Goal: Task Accomplishment & Management: Manage account settings

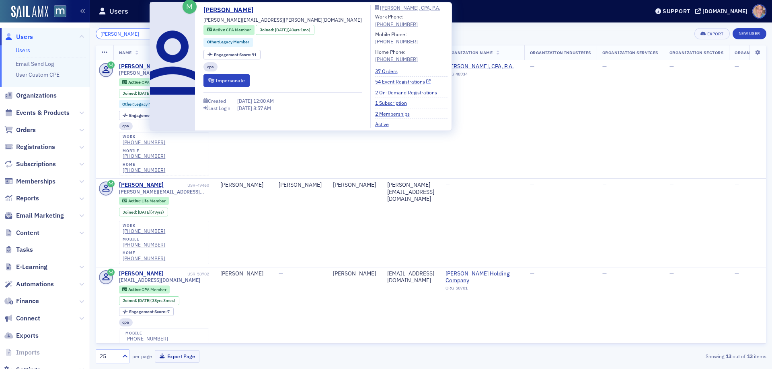
type input "ingram"
click at [375, 81] on link "54 Event Registrations" at bounding box center [403, 81] width 56 height 7
click at [375, 82] on link "54 Event Registrations" at bounding box center [403, 81] width 56 height 7
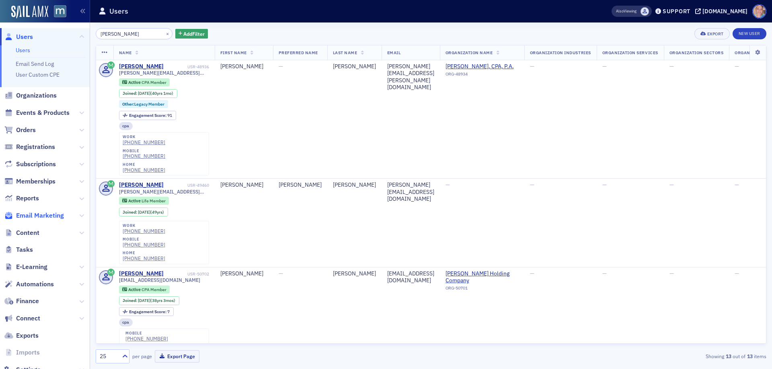
click at [46, 212] on span "Email Marketing" at bounding box center [40, 215] width 48 height 9
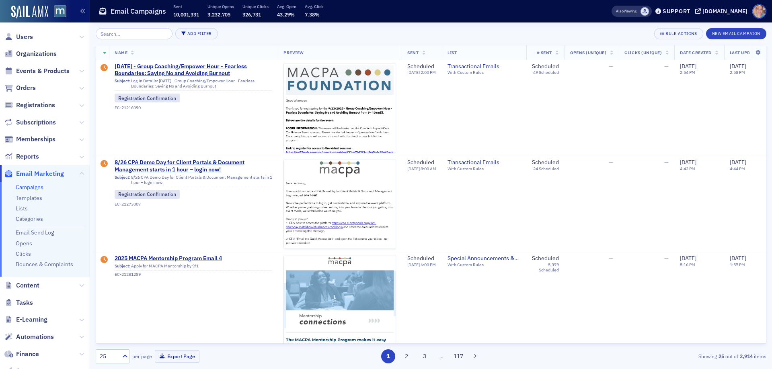
click at [34, 188] on link "Campaigns" at bounding box center [30, 187] width 28 height 7
click at [205, 170] on span "8/26 CPA Demo Day for Client Portals & Document Management starts in 1 hour – l…" at bounding box center [194, 166] width 158 height 14
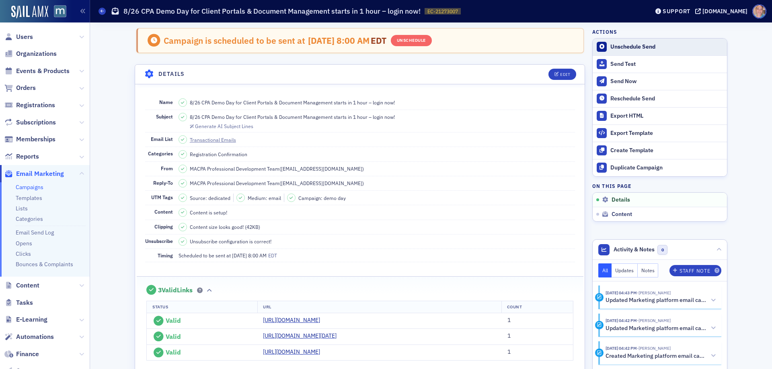
click at [636, 44] on div "Unschedule Send" at bounding box center [666, 46] width 113 height 7
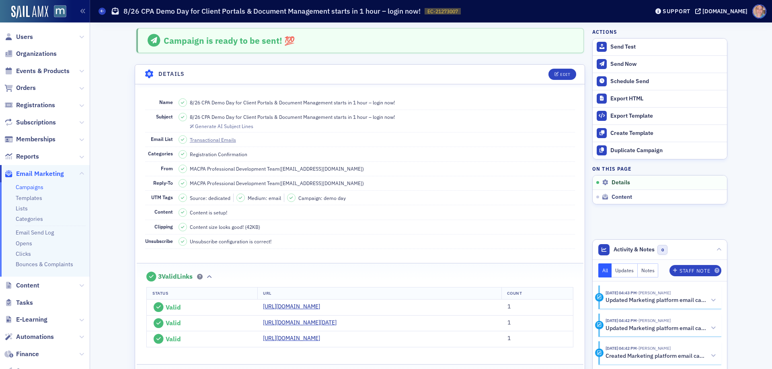
click at [34, 189] on link "Campaigns" at bounding box center [30, 187] width 28 height 7
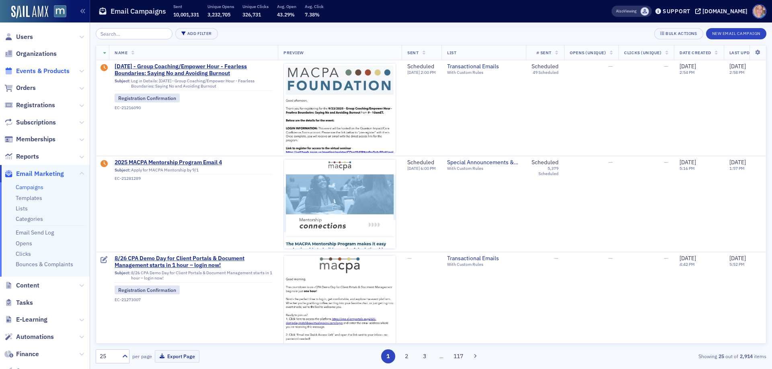
click at [37, 72] on span "Events & Products" at bounding box center [42, 71] width 53 height 9
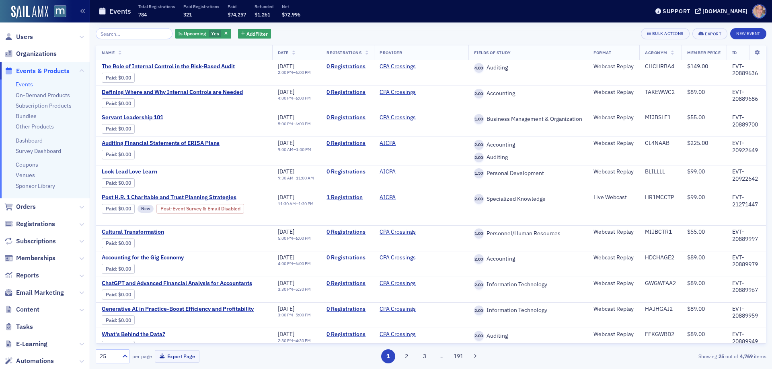
click at [123, 35] on input "search" at bounding box center [134, 33] width 77 height 11
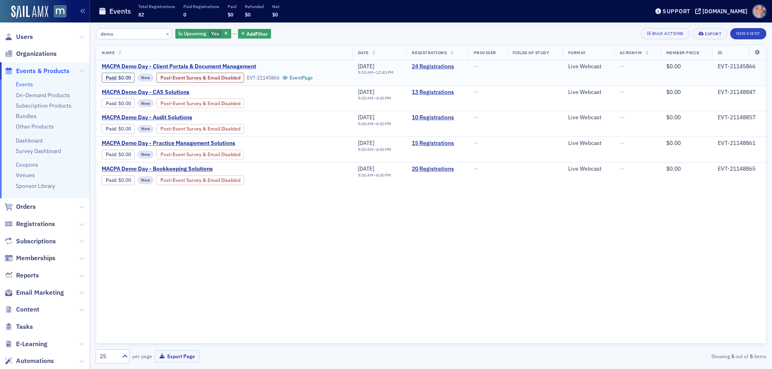
type input "demo"
click at [218, 65] on span "MACPA Demo Day - Client Portals & Document Management" at bounding box center [179, 66] width 154 height 7
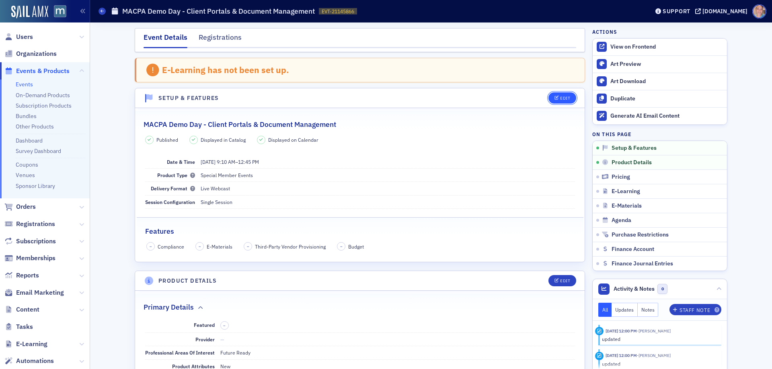
click at [560, 99] on div "Edit" at bounding box center [565, 98] width 10 height 4
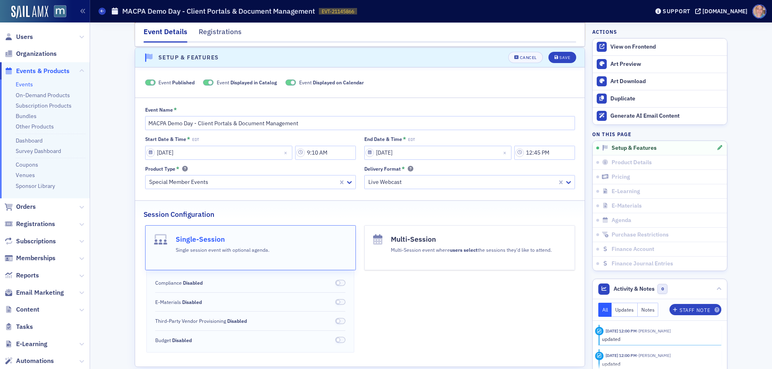
scroll to position [41, 0]
drag, startPoint x: 203, startPoint y: 82, endPoint x: 260, endPoint y: 79, distance: 57.6
click at [203, 82] on span at bounding box center [208, 82] width 10 height 6
click at [295, 82] on span at bounding box center [300, 82] width 10 height 6
click at [559, 57] on div "Save" at bounding box center [564, 57] width 11 height 4
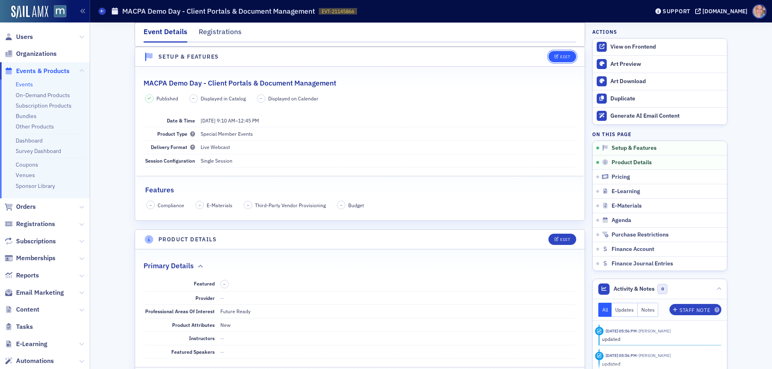
click at [562, 55] on div "Edit" at bounding box center [565, 57] width 10 height 4
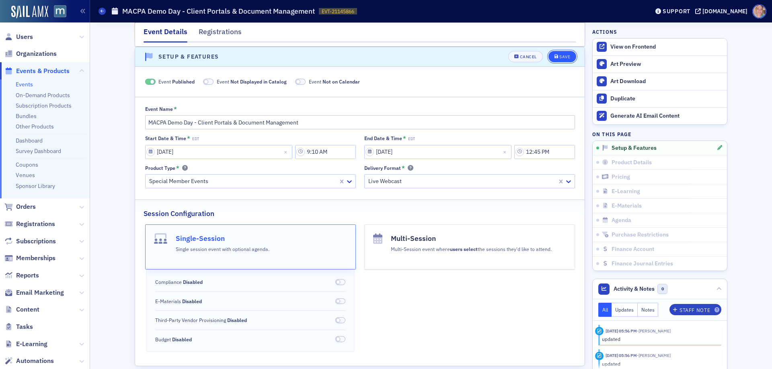
click at [562, 57] on div "Save" at bounding box center [564, 57] width 11 height 4
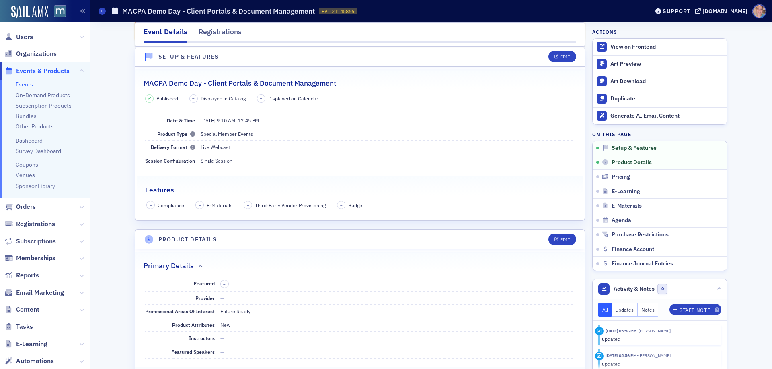
click at [26, 84] on link "Events" at bounding box center [24, 84] width 17 height 7
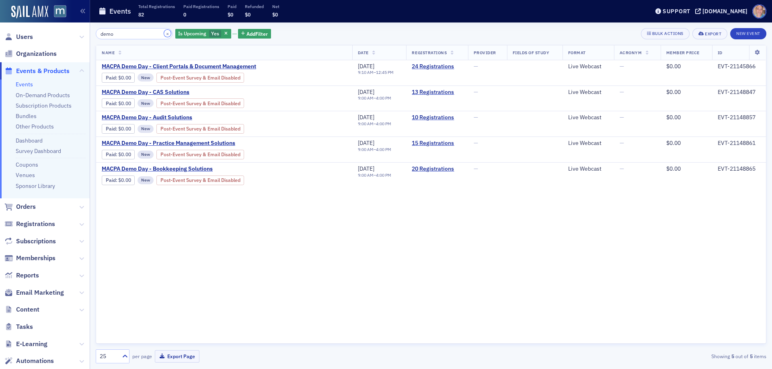
drag, startPoint x: 158, startPoint y: 35, endPoint x: 152, endPoint y: 33, distance: 6.2
click at [164, 35] on button "×" at bounding box center [167, 33] width 7 height 7
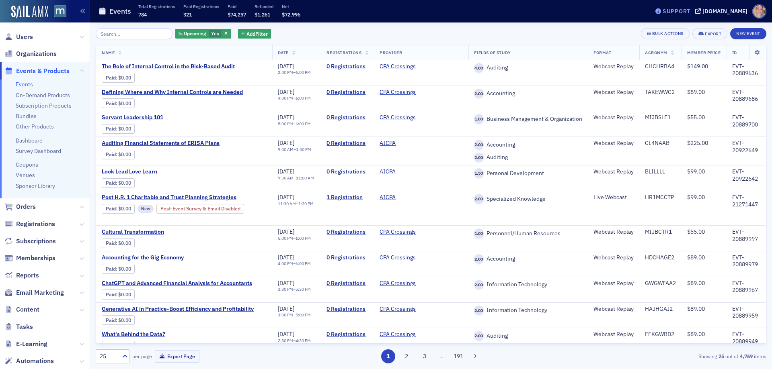
click at [685, 11] on div "Support" at bounding box center [676, 11] width 28 height 7
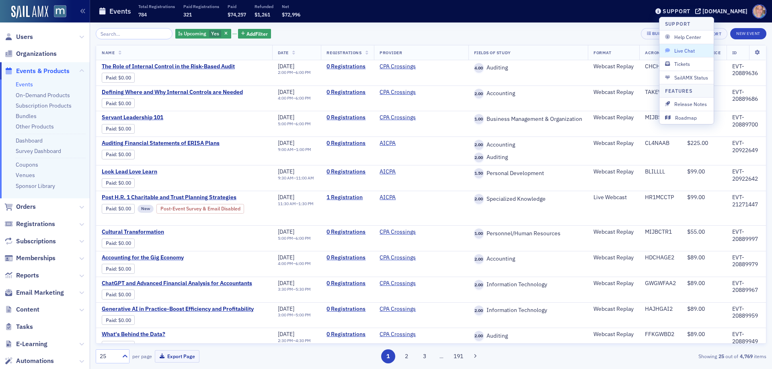
click at [683, 51] on span "Live Chat" at bounding box center [686, 50] width 43 height 7
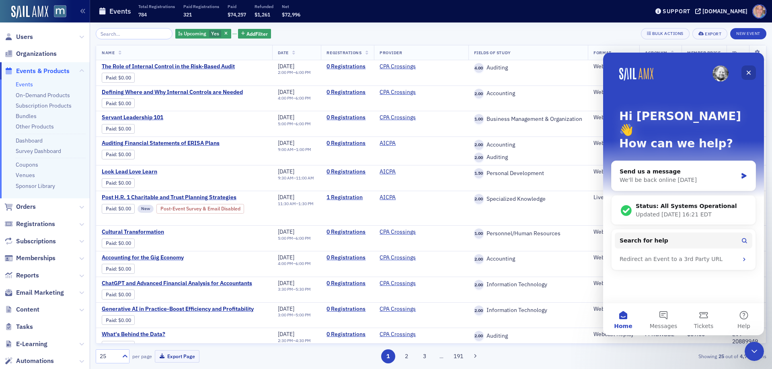
click at [749, 74] on icon "Close" at bounding box center [748, 73] width 4 height 4
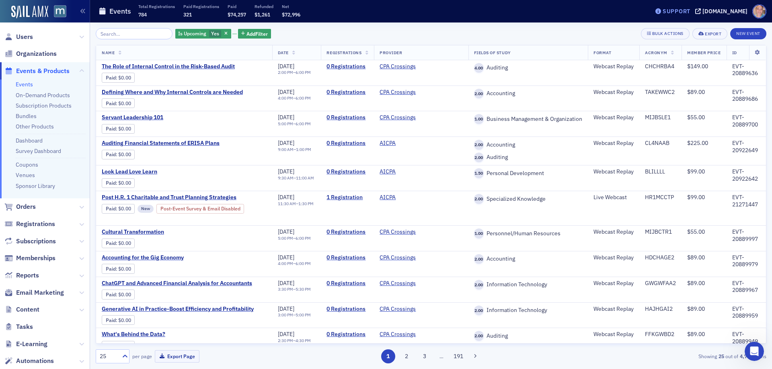
click at [691, 15] on div "Support" at bounding box center [673, 11] width 38 height 11
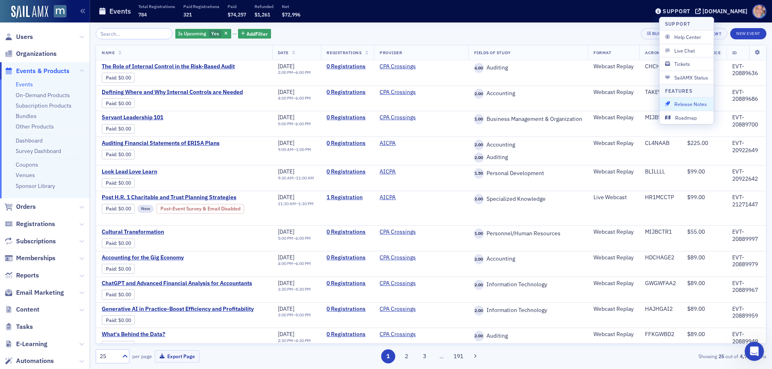
click at [695, 106] on span "Release Notes" at bounding box center [686, 103] width 43 height 7
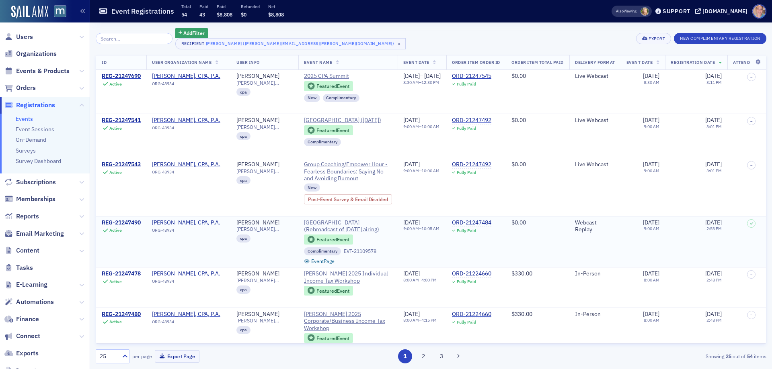
click at [127, 223] on div "REG-21247490" at bounding box center [121, 222] width 39 height 7
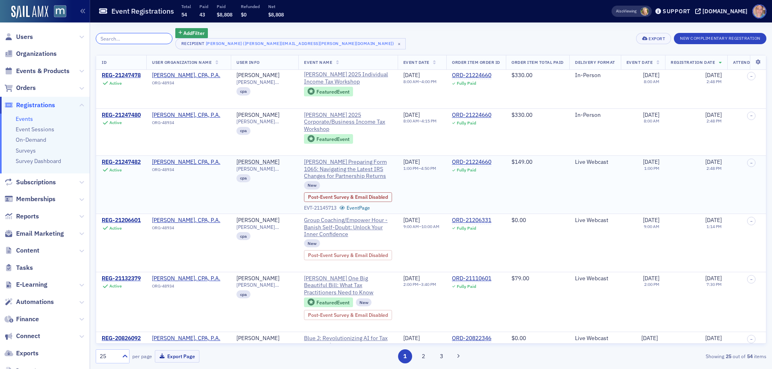
scroll to position [201, 0]
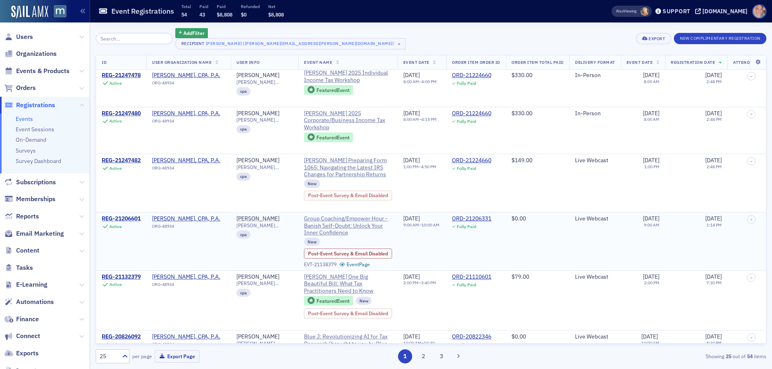
click at [124, 220] on div "REG-21206601" at bounding box center [121, 218] width 39 height 7
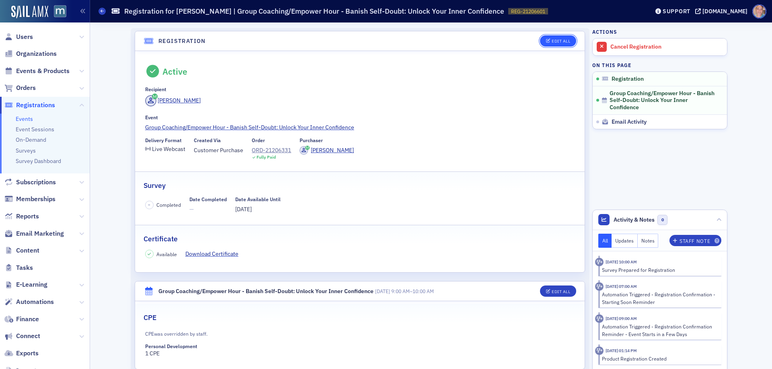
click at [556, 38] on button "Edit All" at bounding box center [558, 40] width 36 height 11
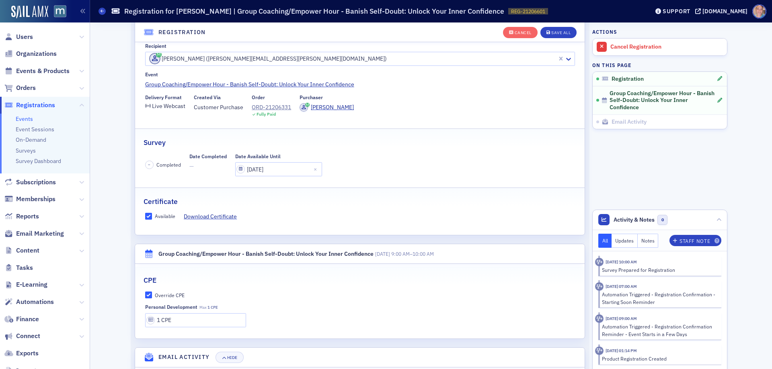
scroll to position [21, 0]
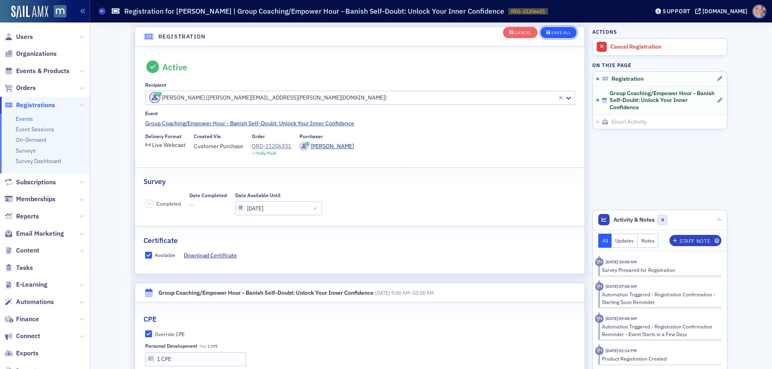
click at [553, 31] on div "Save All" at bounding box center [560, 33] width 19 height 4
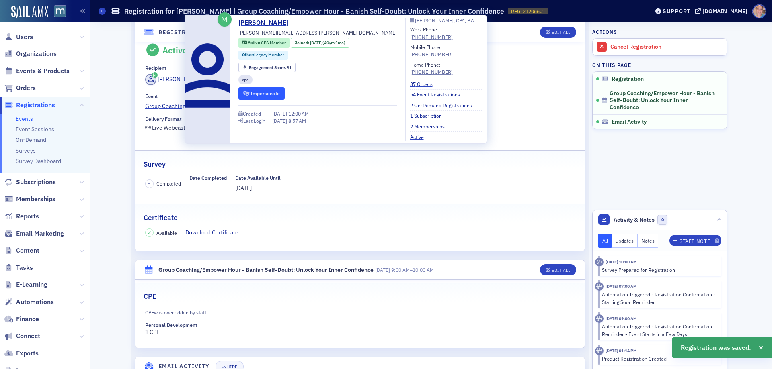
click at [264, 93] on button "Impersonate" at bounding box center [261, 93] width 46 height 12
